Goal: Information Seeking & Learning: Check status

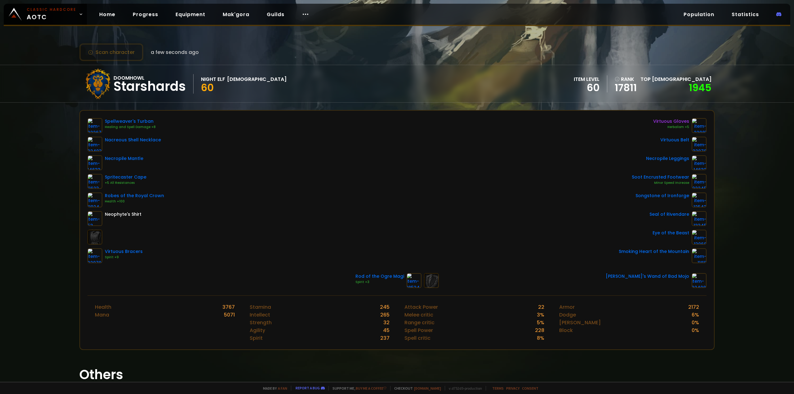
click at [261, 182] on div "Spellweaver's Turban Healing and Spell Damage +8 Nacreous Shell Necklace Necrop…" at bounding box center [397, 190] width 619 height 145
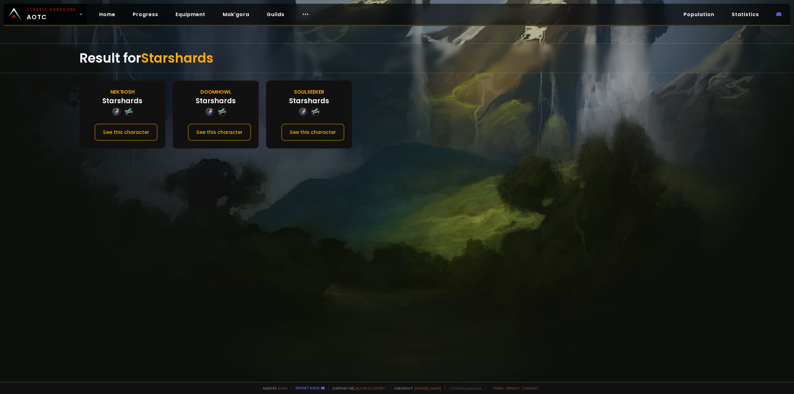
drag, startPoint x: 262, startPoint y: 182, endPoint x: 265, endPoint y: 183, distance: 3.2
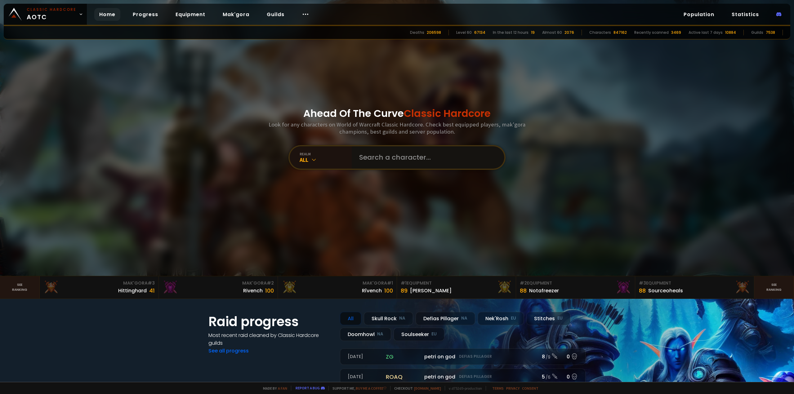
click at [378, 164] on input "text" at bounding box center [426, 157] width 141 height 22
type input "Sairvin"
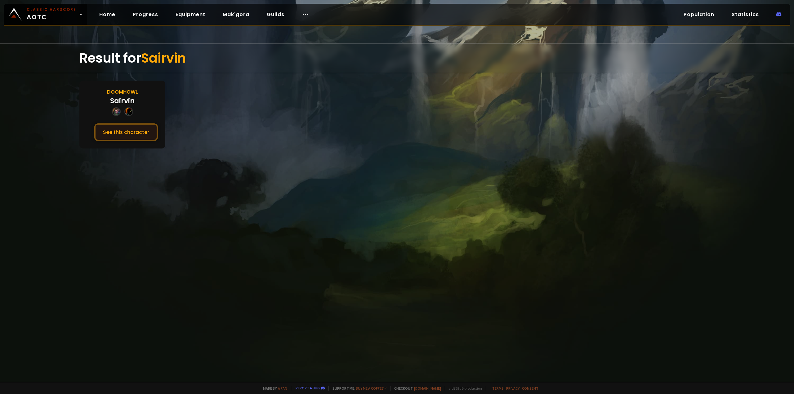
click at [133, 136] on button "See this character" at bounding box center [126, 132] width 64 height 18
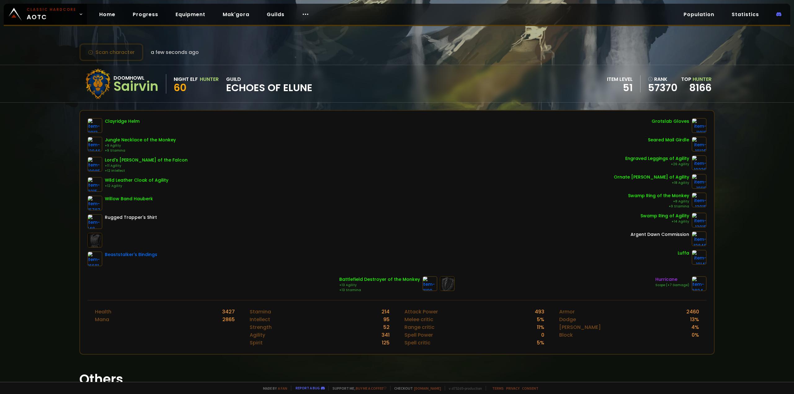
drag, startPoint x: 338, startPoint y: 182, endPoint x: 352, endPoint y: 182, distance: 14.0
click at [338, 182] on div "Clayridge Helm Jungle Necklace of the Monkey +9 Agility +9 Stamina Lord's Pauld…" at bounding box center [397, 192] width 619 height 148
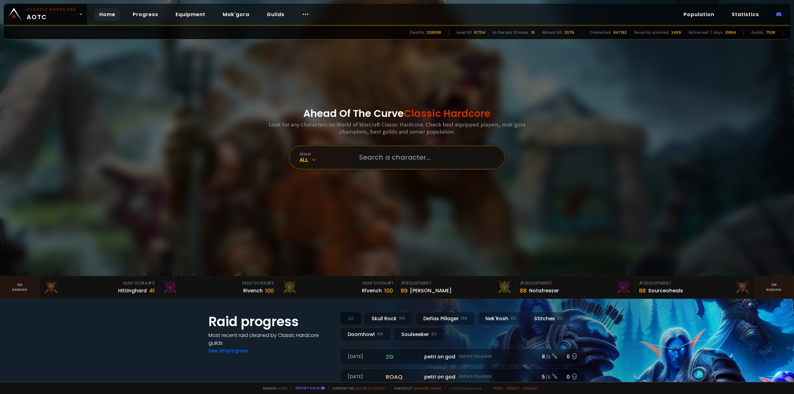
click at [378, 159] on input "text" at bounding box center [426, 157] width 141 height 22
type input "Runek"
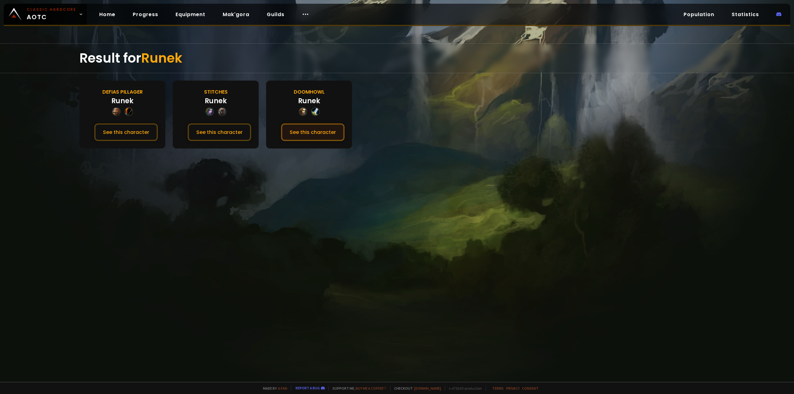
click at [305, 129] on button "See this character" at bounding box center [313, 132] width 64 height 18
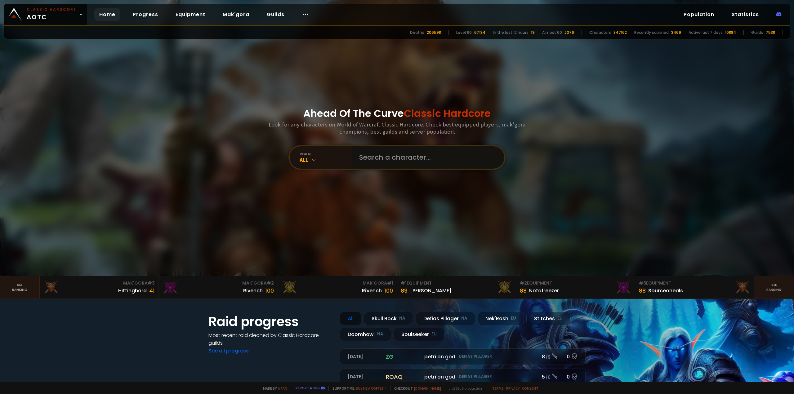
click at [406, 161] on input "text" at bounding box center [426, 157] width 141 height 22
type input "Berdresa"
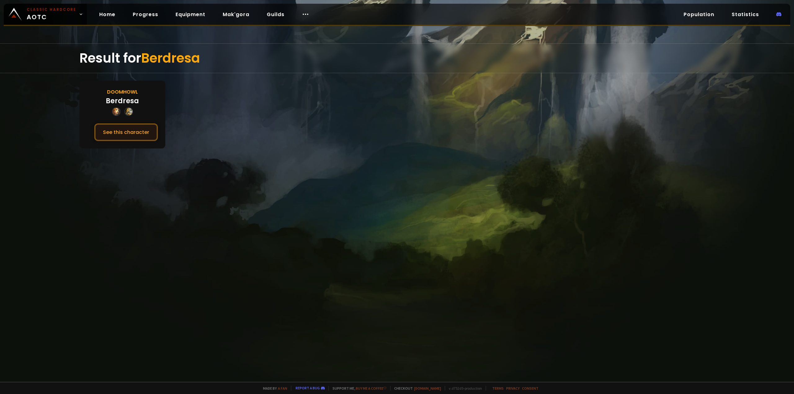
click at [134, 136] on button "See this character" at bounding box center [126, 132] width 64 height 18
